Goal: Task Accomplishment & Management: Manage account settings

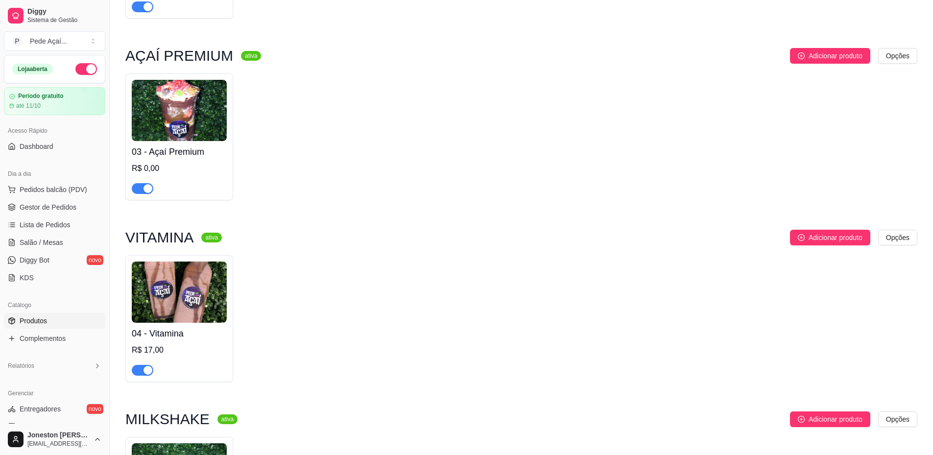
scroll to position [278, 0]
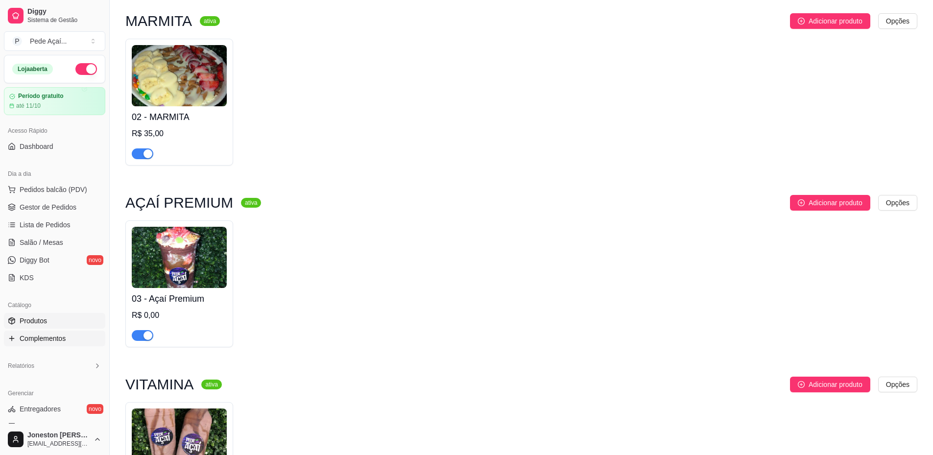
click at [44, 340] on span "Complementos" at bounding box center [43, 339] width 46 height 10
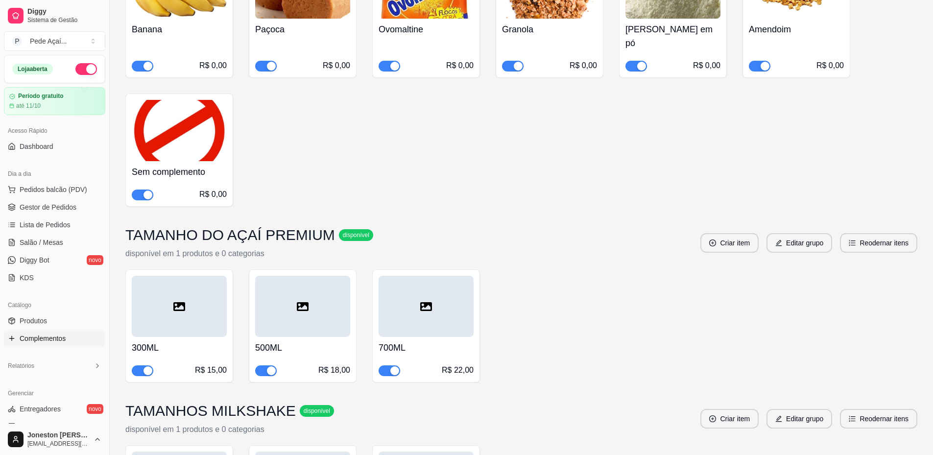
scroll to position [2989, 0]
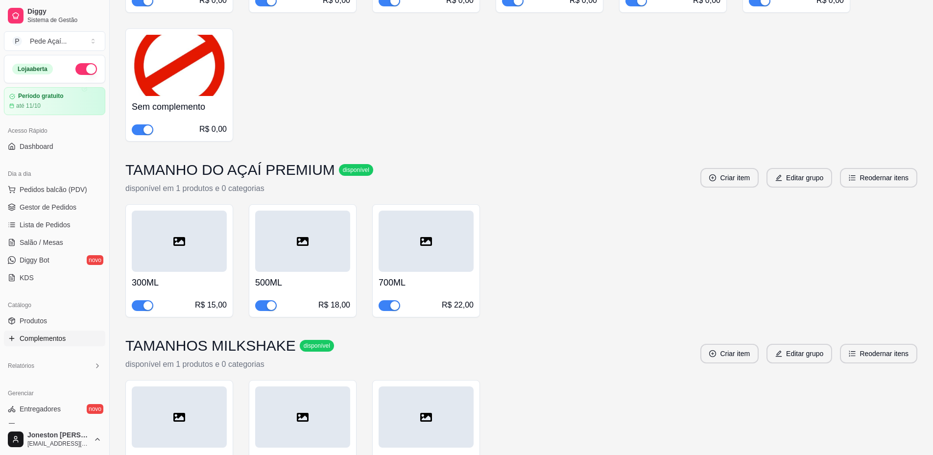
click at [435, 276] on h4 "700ML" at bounding box center [426, 283] width 95 height 14
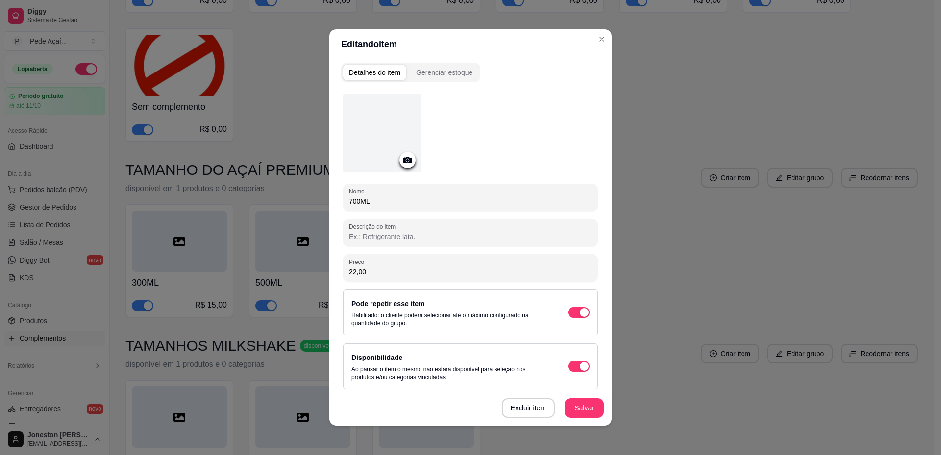
drag, startPoint x: 369, startPoint y: 272, endPoint x: 340, endPoint y: 275, distance: 29.5
click at [343, 275] on div "Preço 22,00" at bounding box center [470, 267] width 255 height 27
type input "23,99"
click at [584, 411] on button "Salvar" at bounding box center [584, 408] width 38 height 19
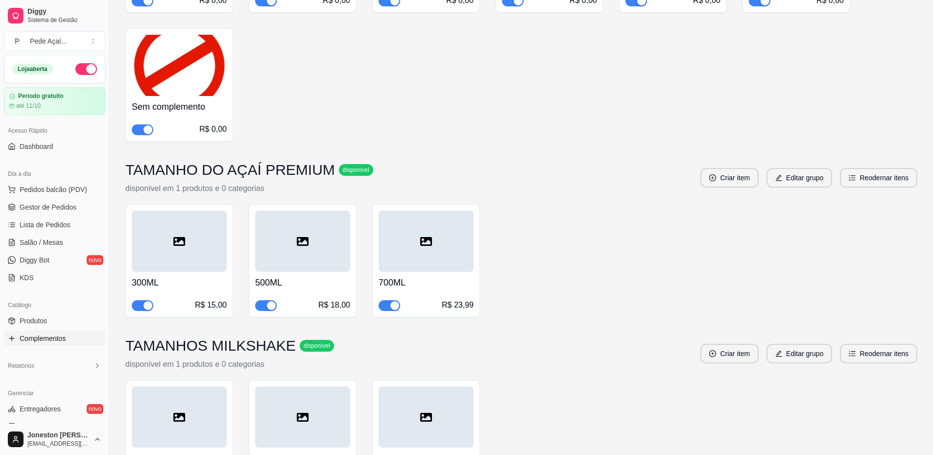
click at [327, 299] on div "R$ 18,00" at bounding box center [334, 305] width 32 height 12
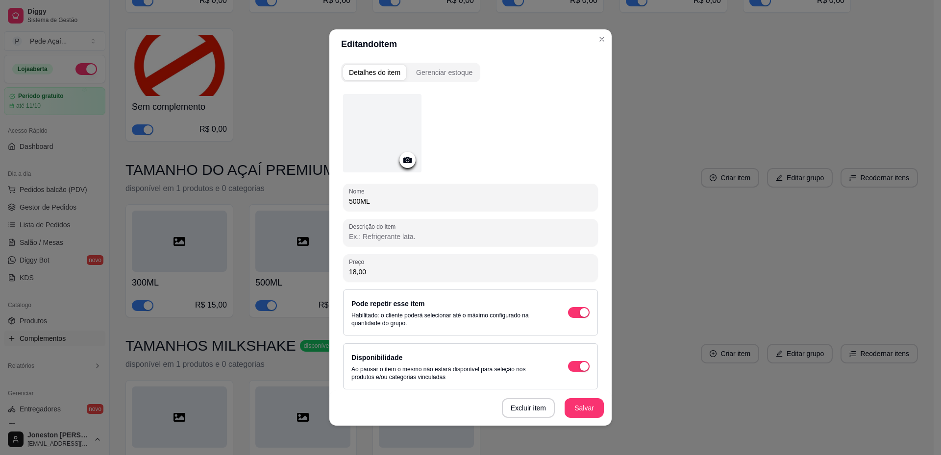
drag, startPoint x: 346, startPoint y: 272, endPoint x: 317, endPoint y: 272, distance: 29.4
click at [317, 272] on div "Editando item Detalhes do item Gerenciar estoque Nome 500ML Descrição do item P…" at bounding box center [470, 227] width 941 height 455
type input "20,00"
click at [570, 409] on button "Salvar" at bounding box center [583, 408] width 39 height 20
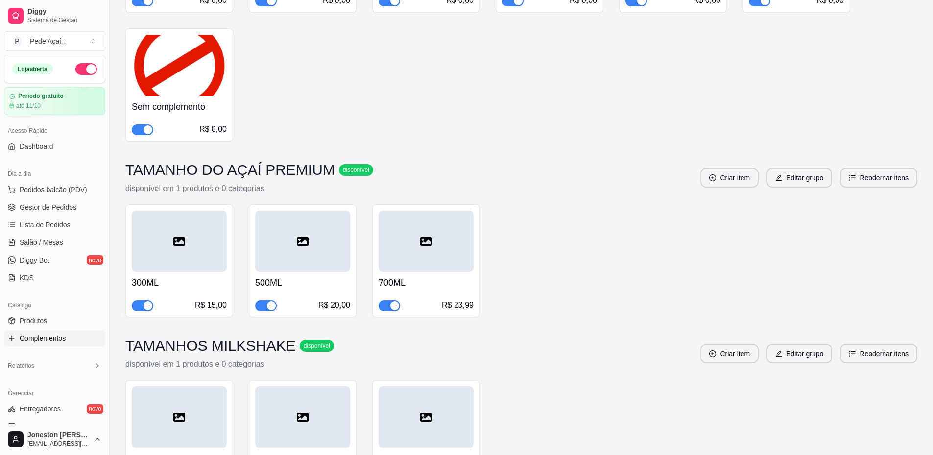
click at [446, 299] on div "R$ 23,99" at bounding box center [458, 305] width 32 height 12
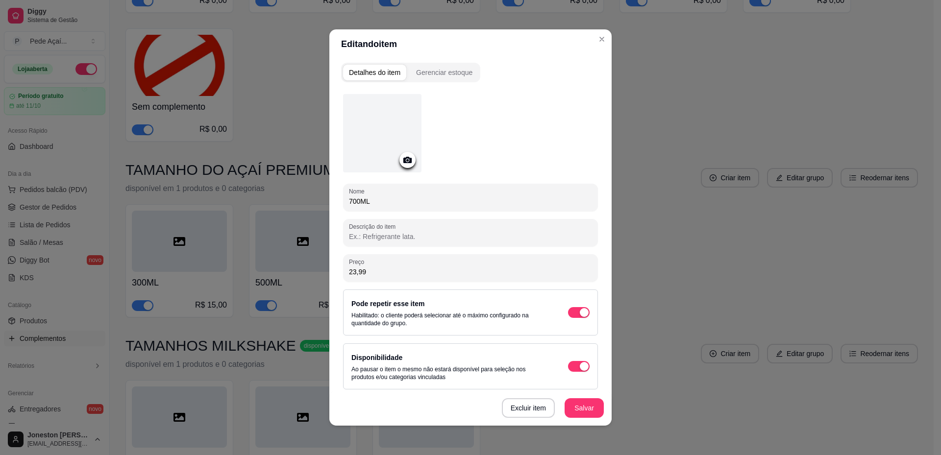
drag, startPoint x: 379, startPoint y: 269, endPoint x: 317, endPoint y: 275, distance: 63.1
click at [317, 275] on div "Editando item Detalhes do item Gerenciar estoque Nome 700ML Descrição do item P…" at bounding box center [470, 227] width 941 height 455
type input "24,00"
click at [582, 403] on button "Salvar" at bounding box center [583, 408] width 39 height 20
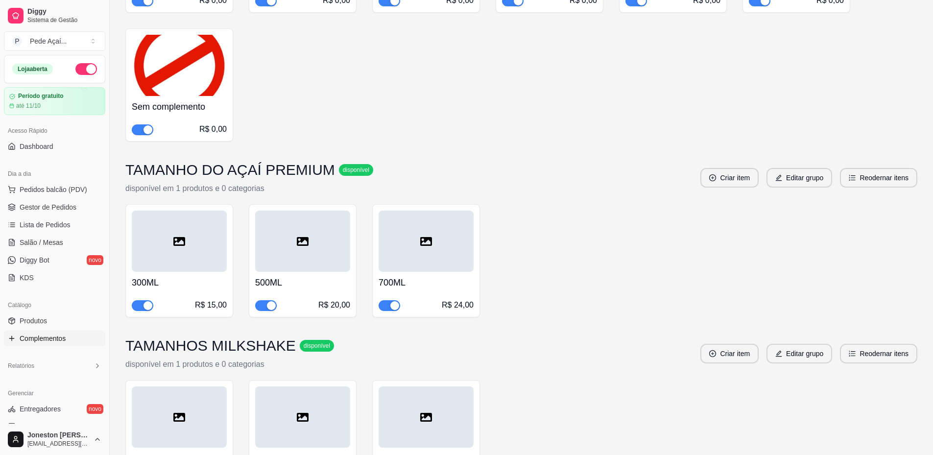
click at [174, 276] on h4 "300ML" at bounding box center [179, 283] width 95 height 14
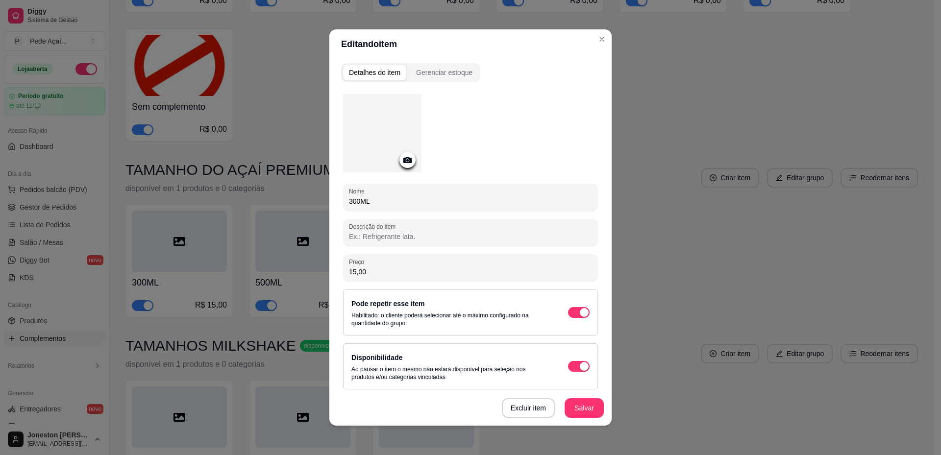
drag, startPoint x: 365, startPoint y: 269, endPoint x: 325, endPoint y: 271, distance: 39.7
click at [329, 271] on div "Detalhes do item Gerenciar estoque Nome 300ML Descrição do item Preço 15,00 Pod…" at bounding box center [470, 242] width 282 height 367
type input "16,00"
click at [589, 412] on button "Salvar" at bounding box center [584, 408] width 38 height 19
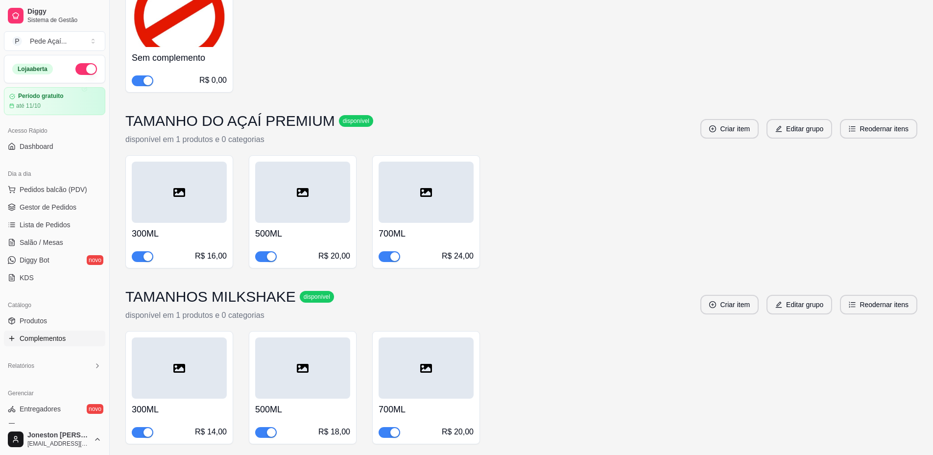
scroll to position [3087, 0]
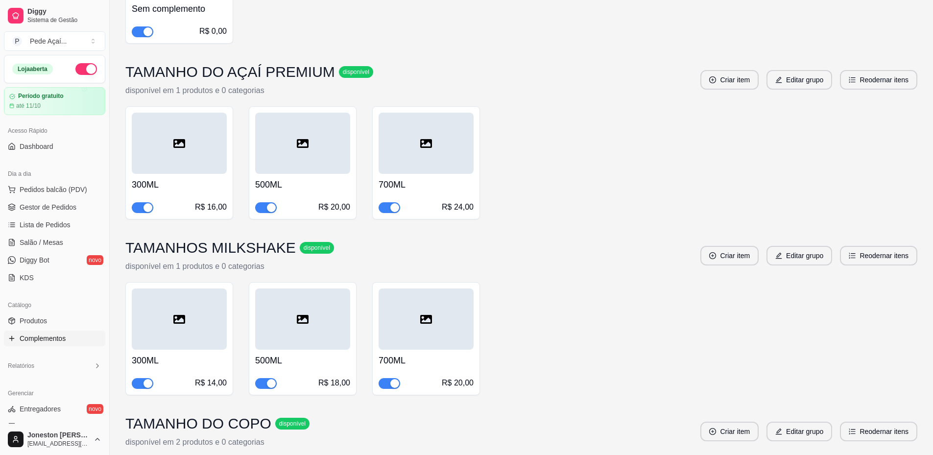
click at [201, 377] on div "R$ 14,00" at bounding box center [211, 383] width 32 height 12
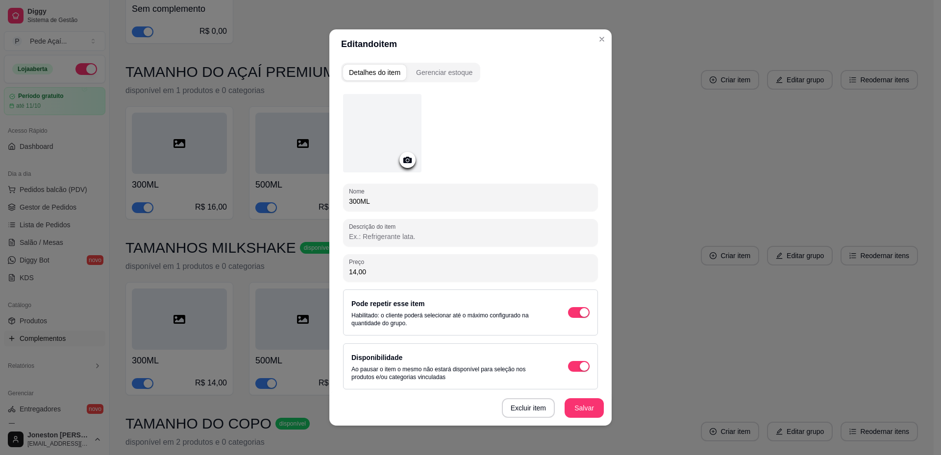
drag, startPoint x: 367, startPoint y: 270, endPoint x: 316, endPoint y: 271, distance: 51.5
click at [316, 271] on div "Editando item Detalhes do item Gerenciar estoque Nome 300ML Descrição do item P…" at bounding box center [470, 227] width 941 height 455
type input "15,00"
click at [571, 410] on button "Salvar" at bounding box center [584, 408] width 38 height 19
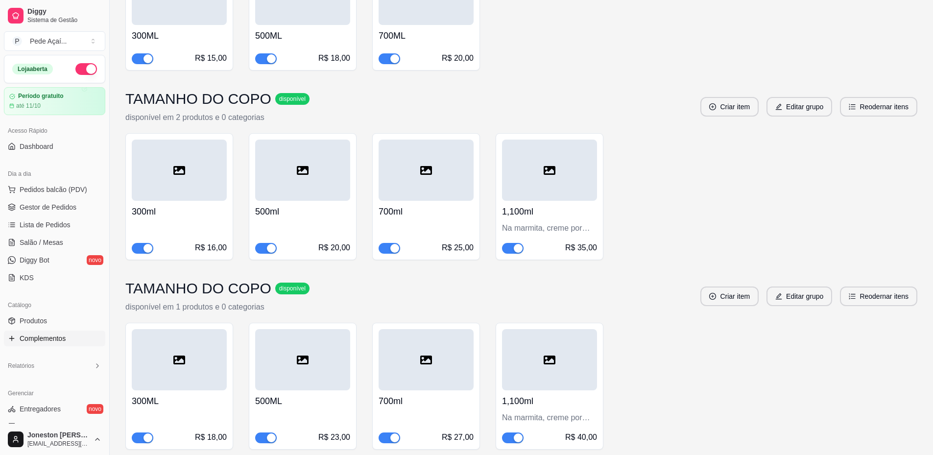
scroll to position [3430, 0]
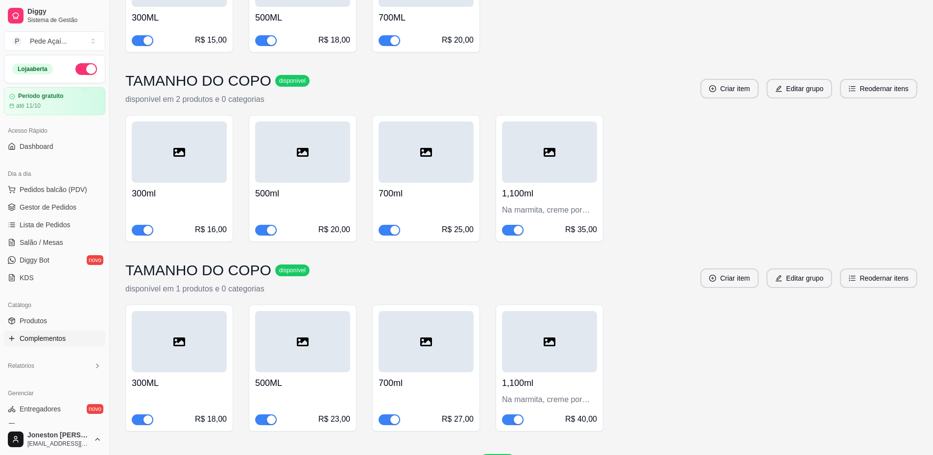
click at [452, 210] on div "R$ 25,00" at bounding box center [426, 222] width 95 height 25
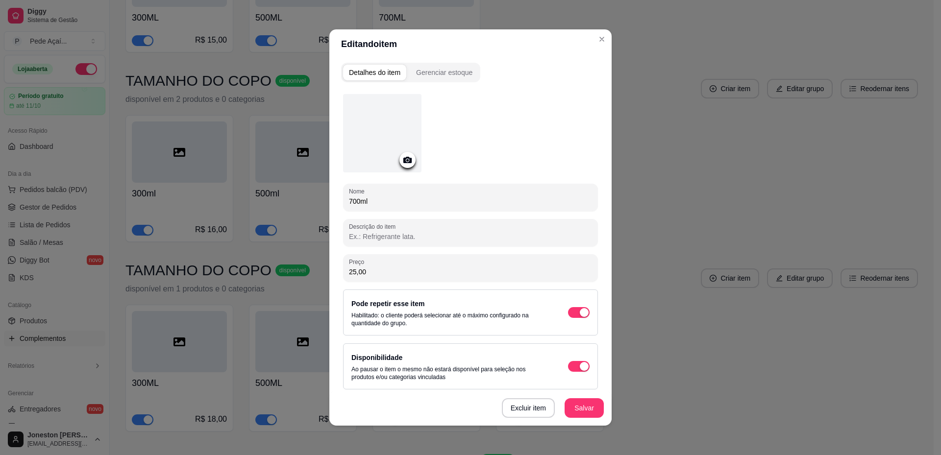
drag, startPoint x: 373, startPoint y: 268, endPoint x: 322, endPoint y: 278, distance: 52.0
click at [322, 278] on div "Editando item Detalhes do item Gerenciar estoque Nome 700ml Descrição do item P…" at bounding box center [470, 227] width 941 height 455
type input "24,00"
click at [577, 403] on button "Salvar" at bounding box center [583, 408] width 39 height 20
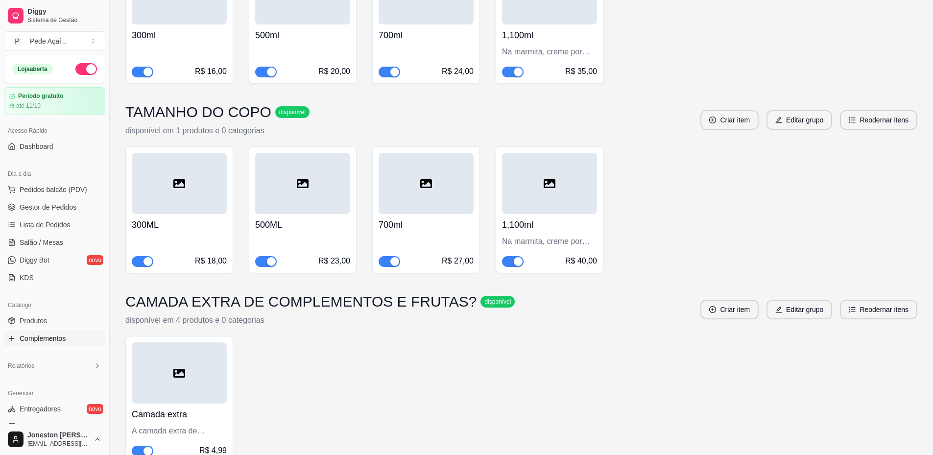
scroll to position [3600, 0]
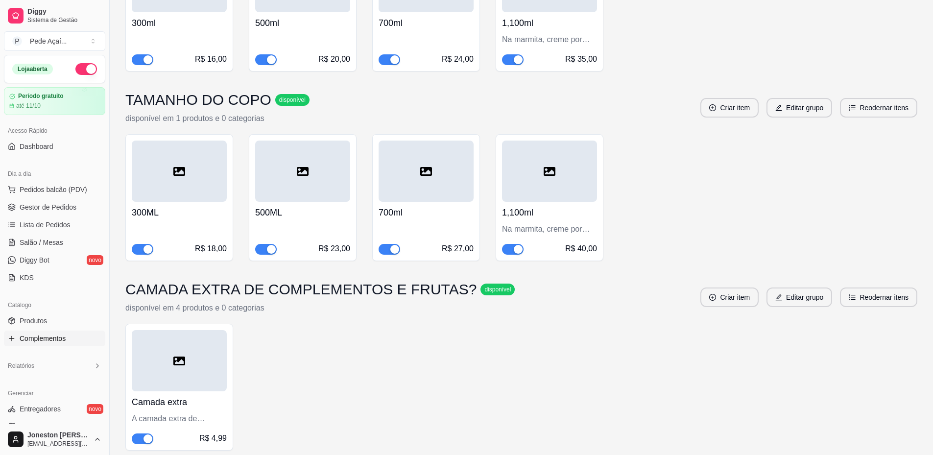
click at [203, 413] on div "A camada extra de complementos e frutas vai no copo" at bounding box center [179, 419] width 95 height 12
click at [811, 288] on button "Editar grupo" at bounding box center [800, 297] width 64 height 19
click at [55, 142] on link "Dashboard" at bounding box center [54, 147] width 101 height 16
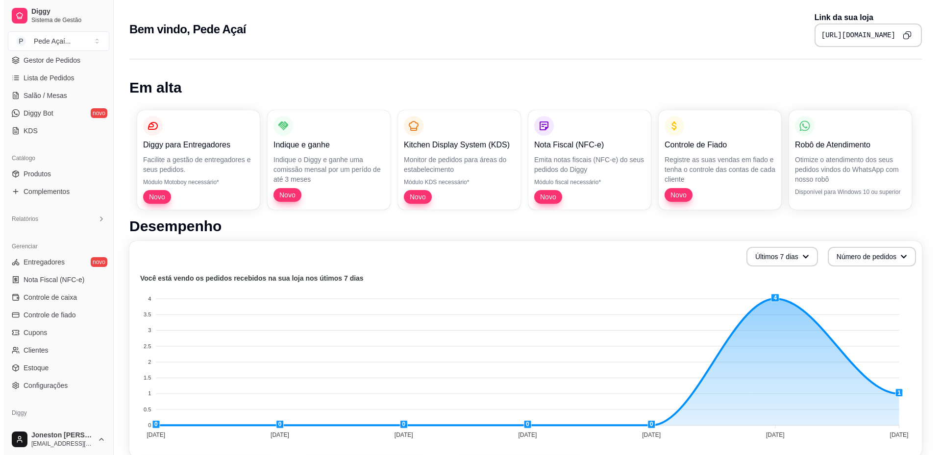
scroll to position [181, 0]
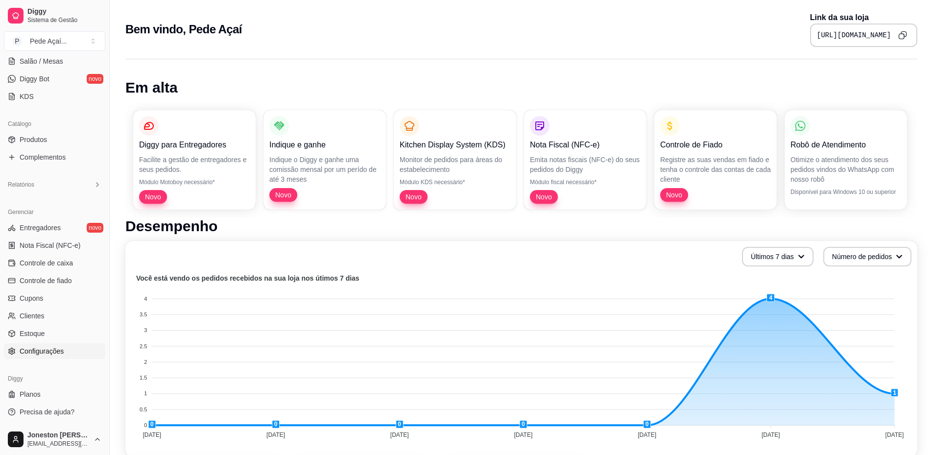
click at [51, 353] on span "Configurações" at bounding box center [42, 351] width 44 height 10
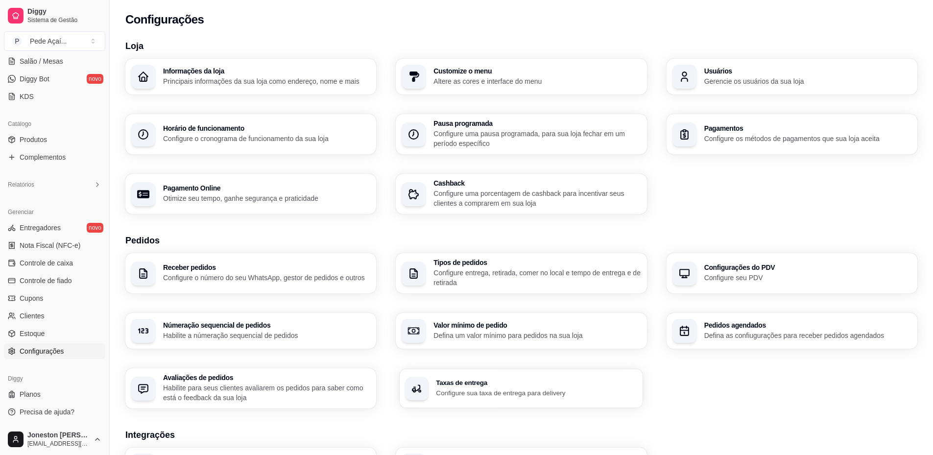
click at [483, 393] on p "Configure sua taxa de entrega para delivery" at bounding box center [537, 392] width 201 height 9
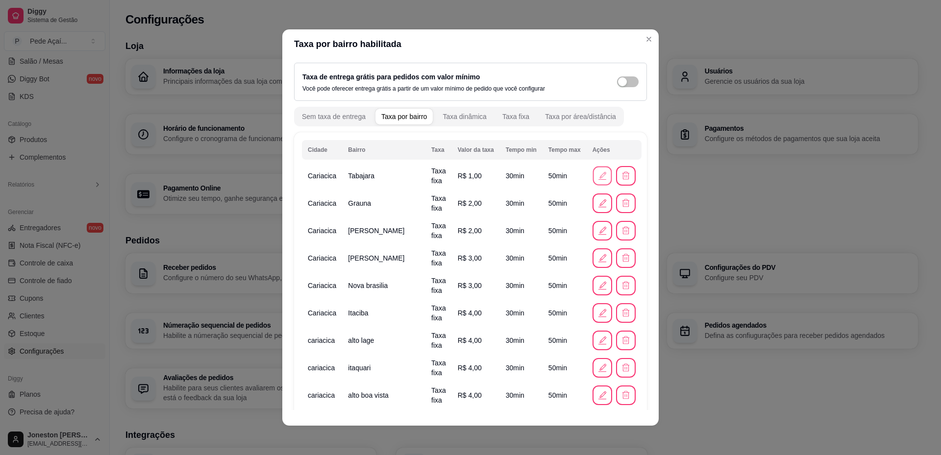
click at [597, 177] on icon "button" at bounding box center [602, 176] width 10 height 10
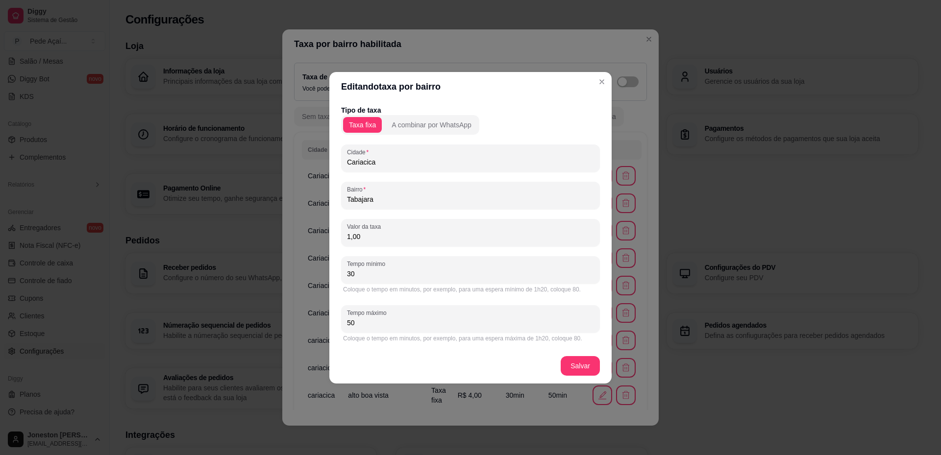
drag, startPoint x: 371, startPoint y: 234, endPoint x: 338, endPoint y: 239, distance: 33.7
click at [339, 238] on div "Tipo de taxa Taxa fixa A combinar por WhatsApp Cidade Cariacica Bairro Tabajara…" at bounding box center [470, 224] width 282 height 247
type input "0,00"
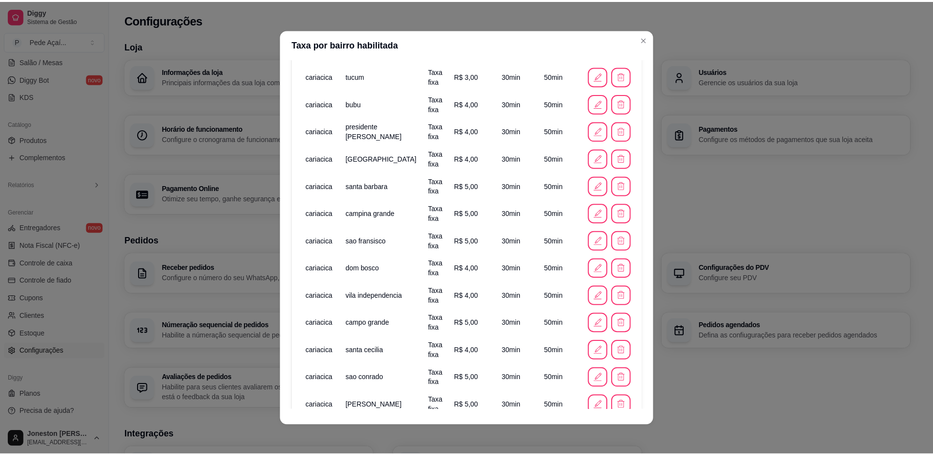
scroll to position [622, 0]
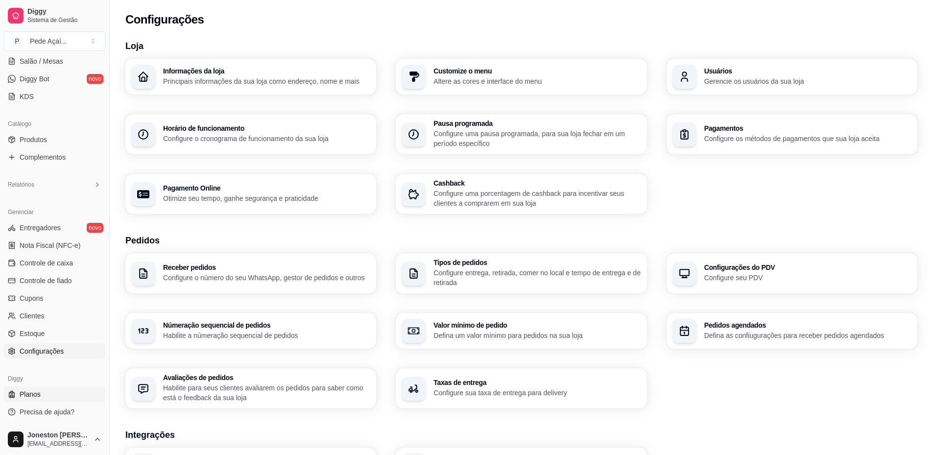
click at [48, 391] on link "Planos" at bounding box center [54, 395] width 101 height 16
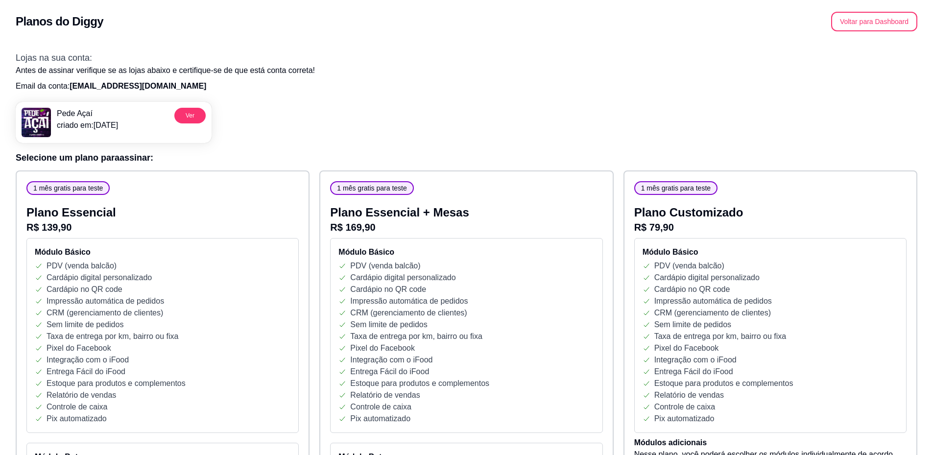
click at [688, 185] on span "1 mês gratis para teste" at bounding box center [675, 188] width 77 height 10
click at [883, 27] on button "Voltar para Dashboard" at bounding box center [875, 21] width 84 height 19
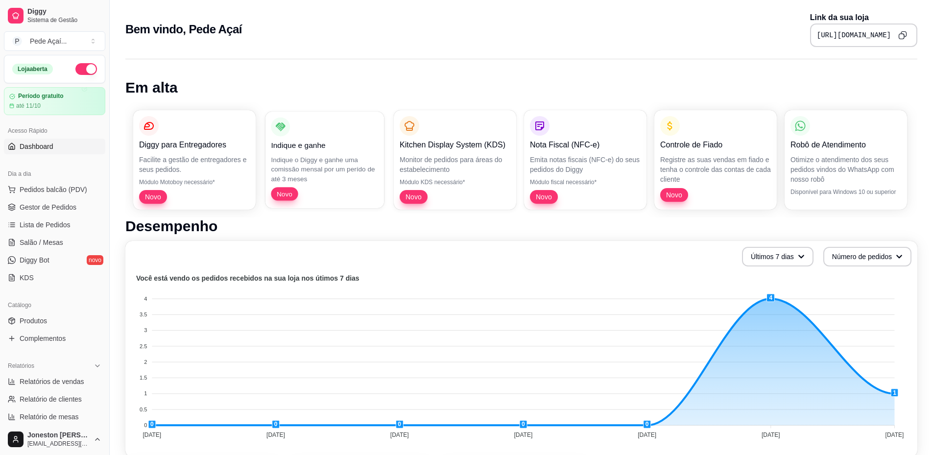
click at [316, 160] on p "Indique o Diggy e ganhe uma comissão mensal por um perído de até 3 meses" at bounding box center [324, 169] width 107 height 28
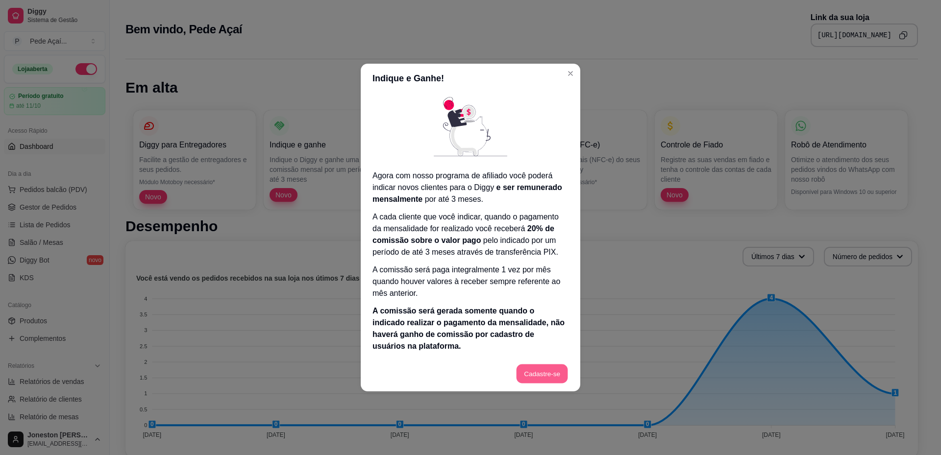
click at [538, 375] on button "Cadastre-se" at bounding box center [541, 374] width 51 height 19
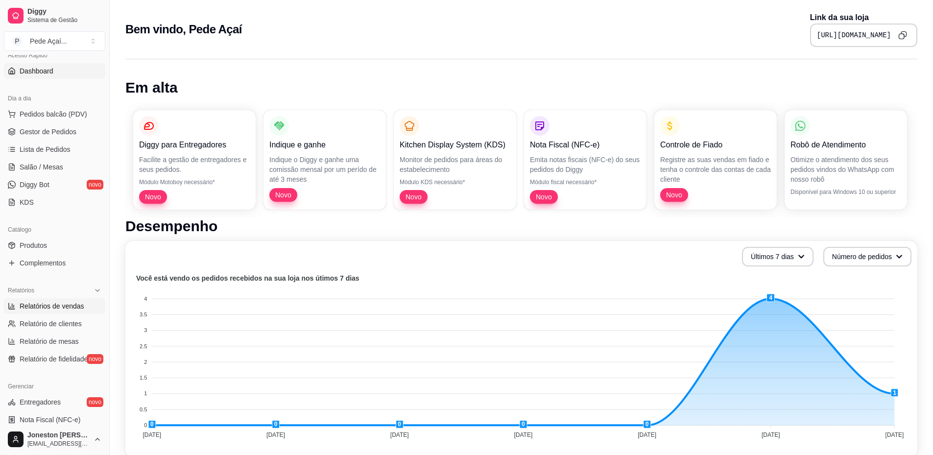
scroll to position [250, 0]
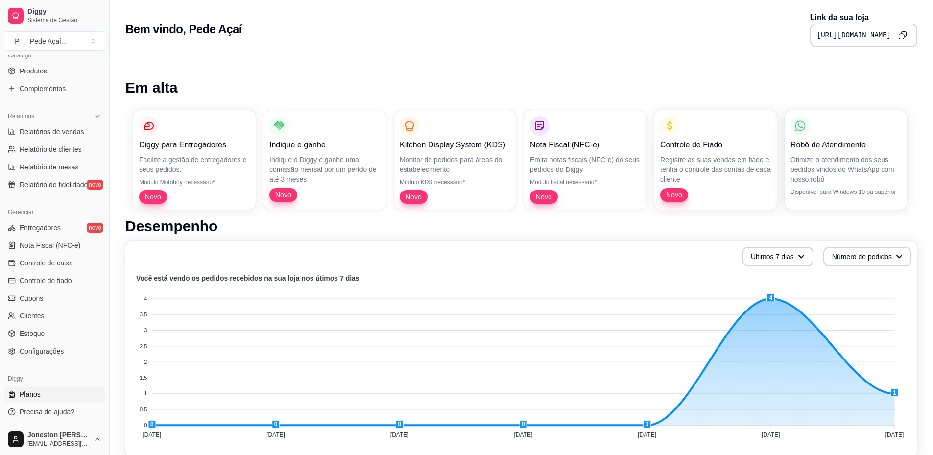
click at [37, 394] on span "Planos" at bounding box center [30, 395] width 21 height 10
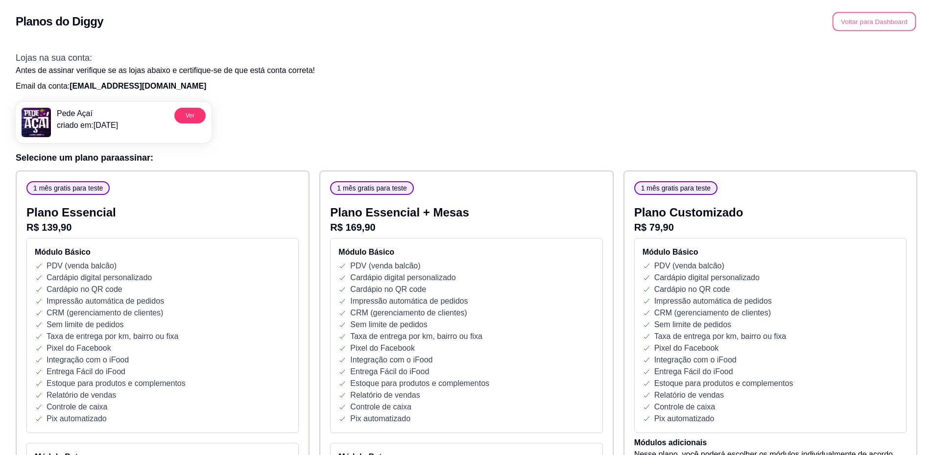
click at [877, 21] on button "Voltar para Dashboard" at bounding box center [875, 21] width 84 height 19
